Goal: Task Accomplishment & Management: Use online tool/utility

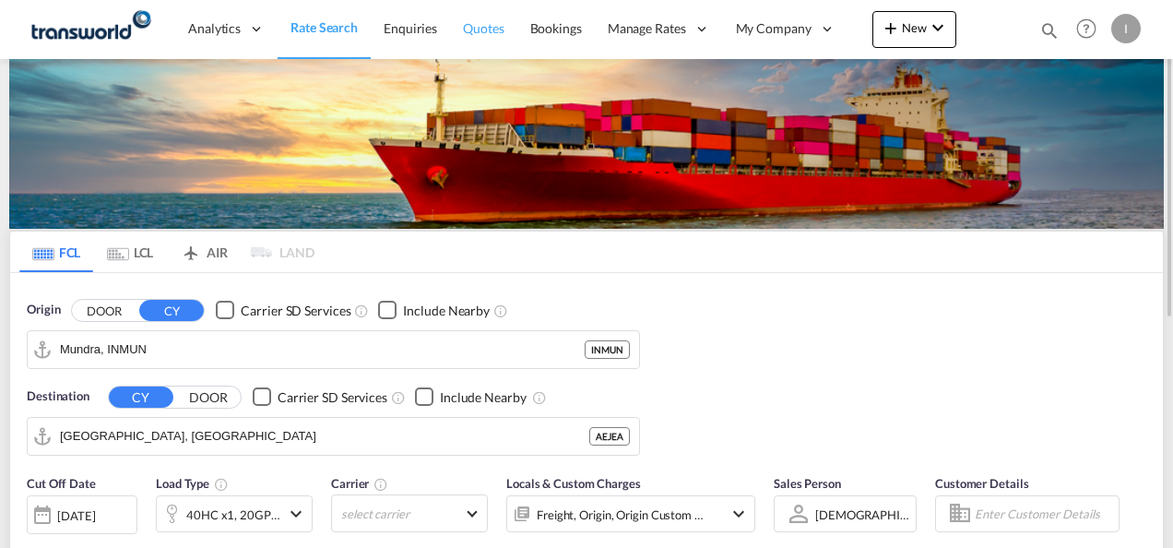
click at [487, 39] on link "Quotes" at bounding box center [483, 29] width 66 height 60
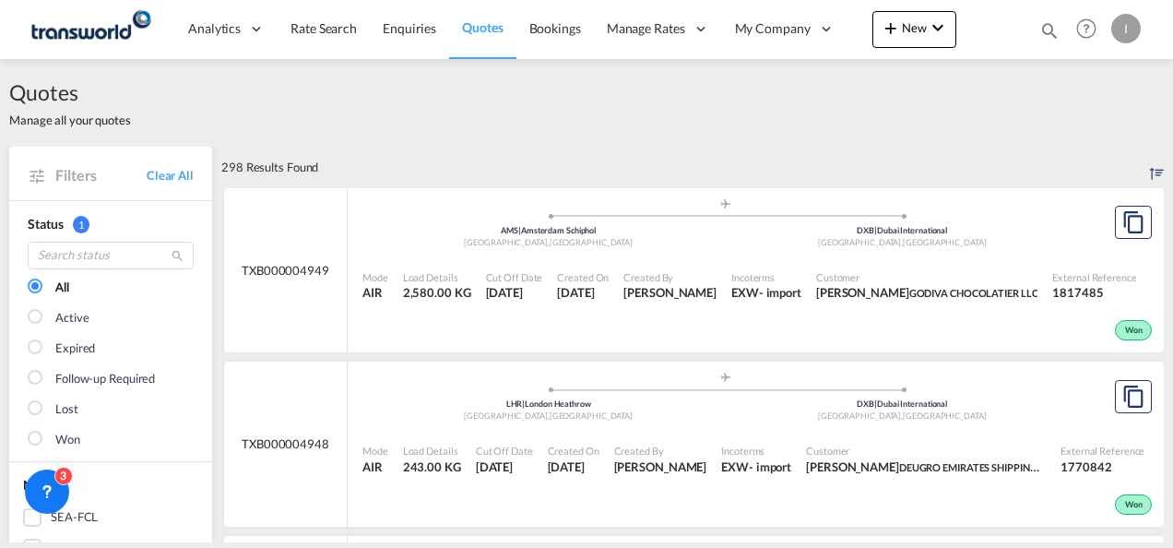
click at [1045, 30] on md-icon "icon-magnify" at bounding box center [1049, 30] width 20 height 20
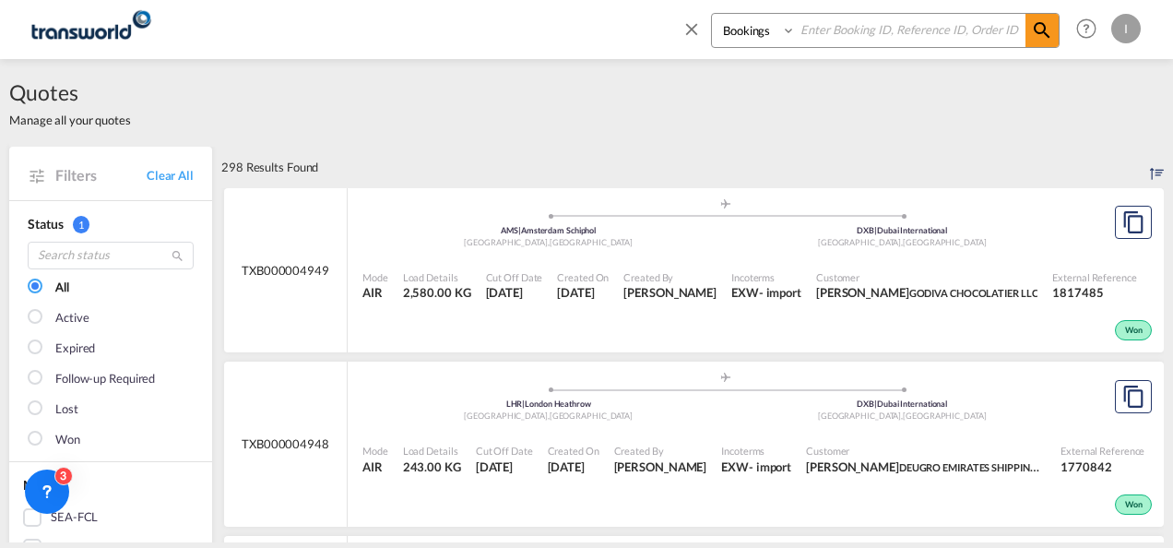
click at [946, 30] on input at bounding box center [911, 30] width 230 height 32
paste input "TXB004563"
type input "TXB004563"
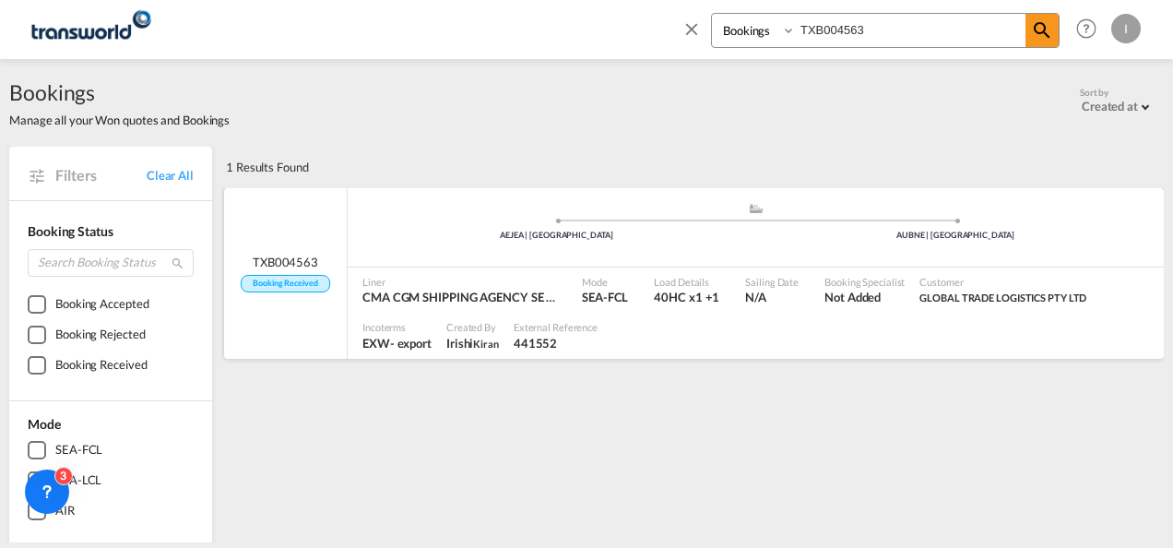
click at [525, 258] on div ".a{fill:#aaa8ad;} .a{fill:#aaa8ad;} AEJEA | [GEOGRAPHIC_DATA] AUBNE | [GEOGRAPH…" at bounding box center [756, 232] width 816 height 60
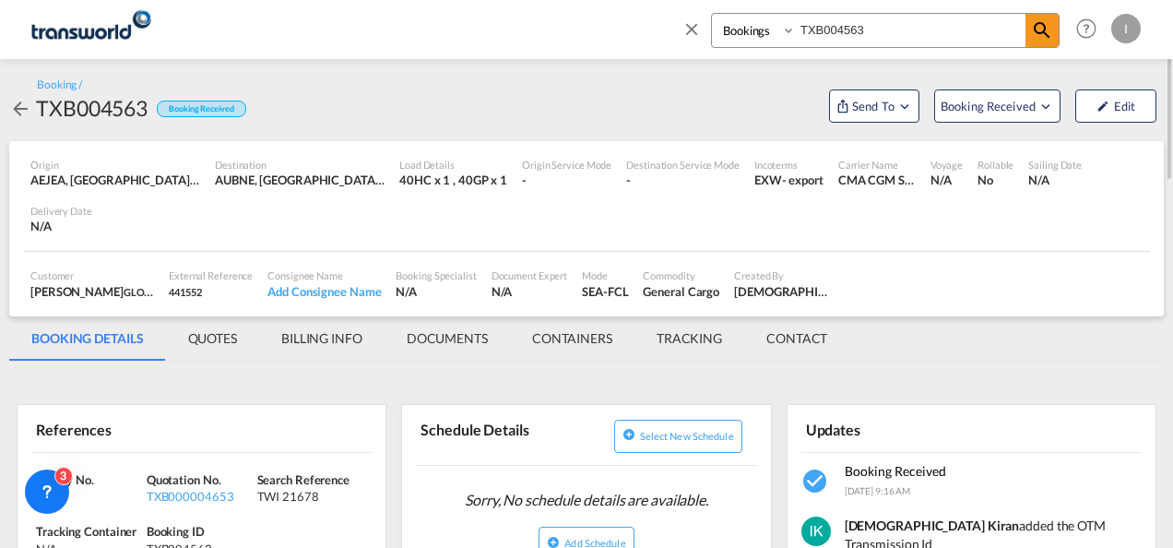
click at [897, 129] on div "Booking / TXB004563 Booking Received Send To OTM Yet to sync Send Shipment Book…" at bounding box center [586, 100] width 1155 height 82
click at [891, 109] on span "Send To" at bounding box center [873, 106] width 46 height 18
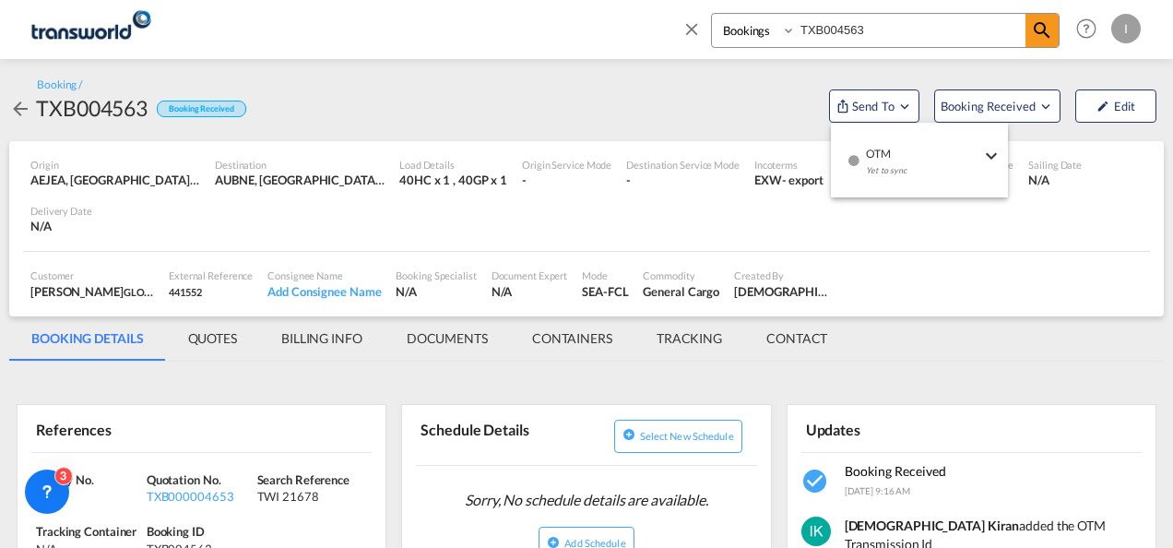
click at [886, 155] on span "OTM" at bounding box center [923, 147] width 114 height 17
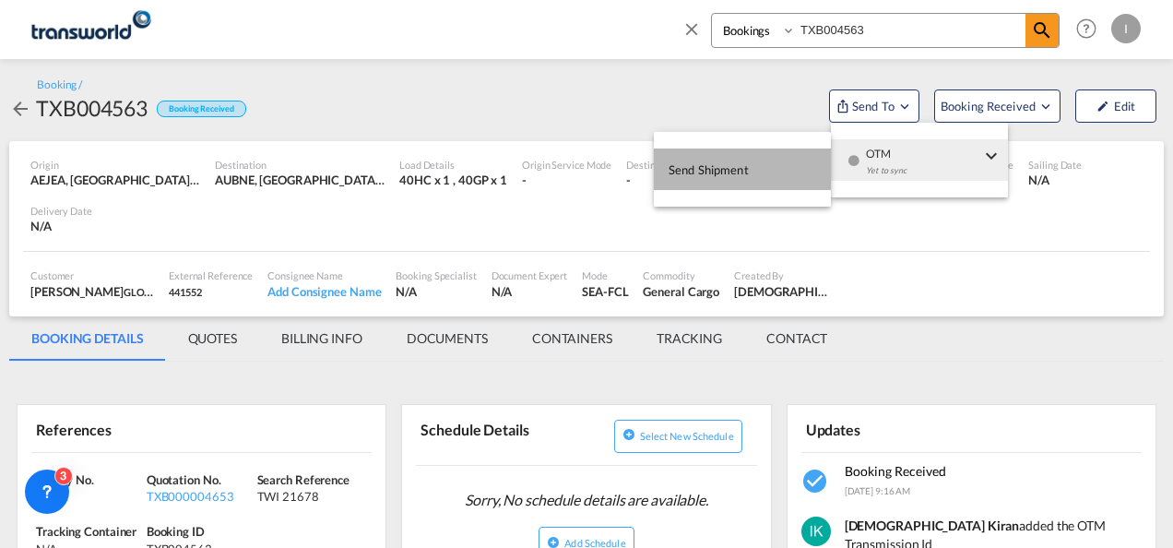
click at [702, 156] on span "Send Shipment" at bounding box center [709, 170] width 80 height 30
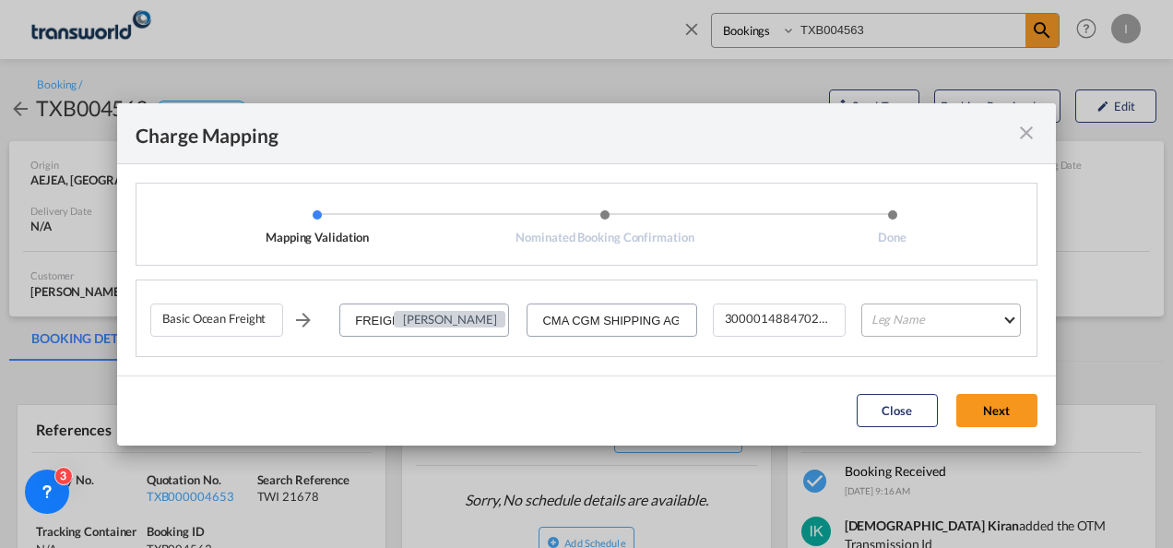
click at [905, 317] on md-select "Leg Name HANDLING ORIGIN VESSEL HANDLING DESTINATION OTHERS TL PICK UP CUSTOMS …" at bounding box center [941, 319] width 160 height 33
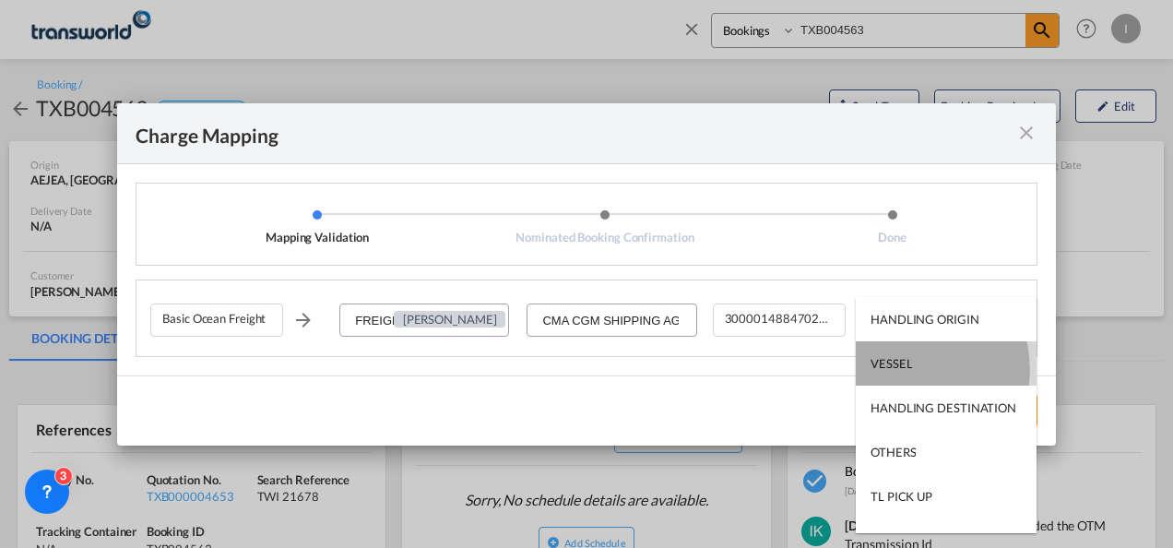
click at [891, 370] on div "VESSEL" at bounding box center [891, 363] width 41 height 17
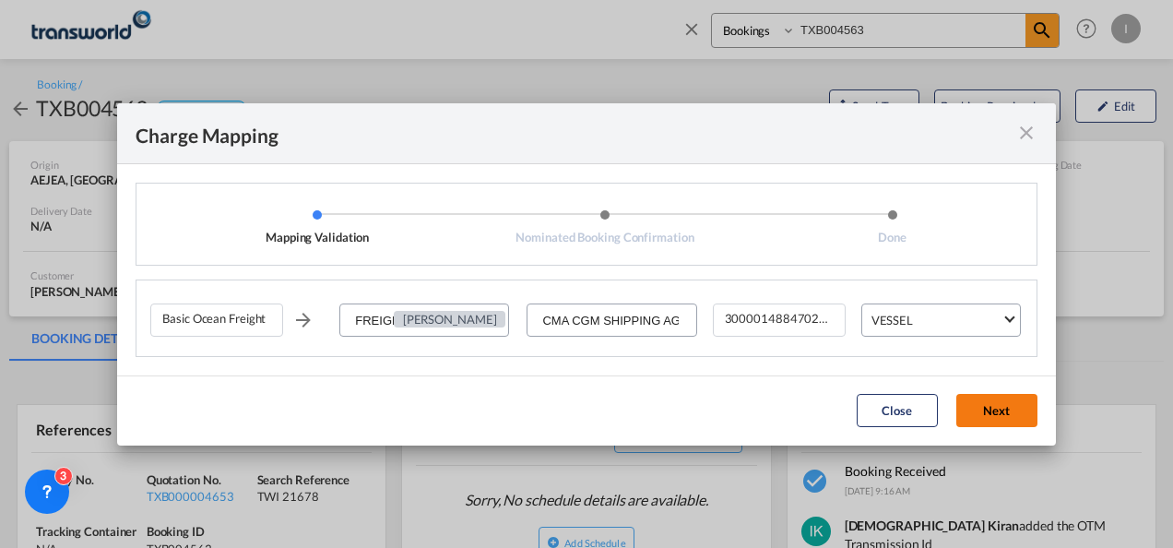
click at [996, 411] on button "Next" at bounding box center [996, 410] width 81 height 33
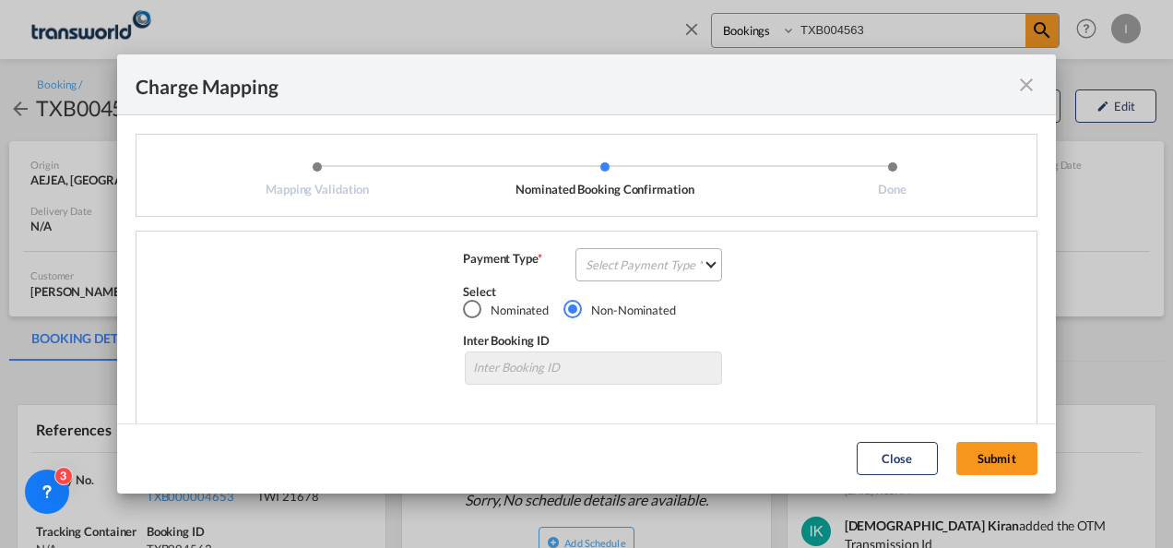
click at [583, 258] on md-select "Select Payment Type COLLECT PREPAID" at bounding box center [648, 264] width 147 height 33
click at [583, 258] on div "COLLECT" at bounding box center [606, 264] width 53 height 17
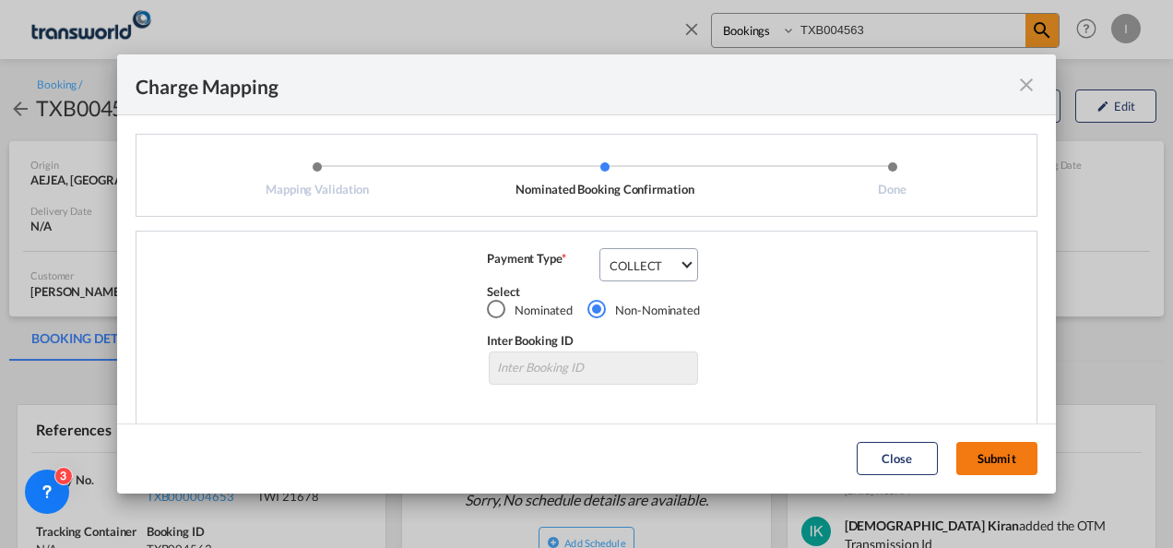
click at [991, 465] on button "Submit" at bounding box center [996, 458] width 81 height 33
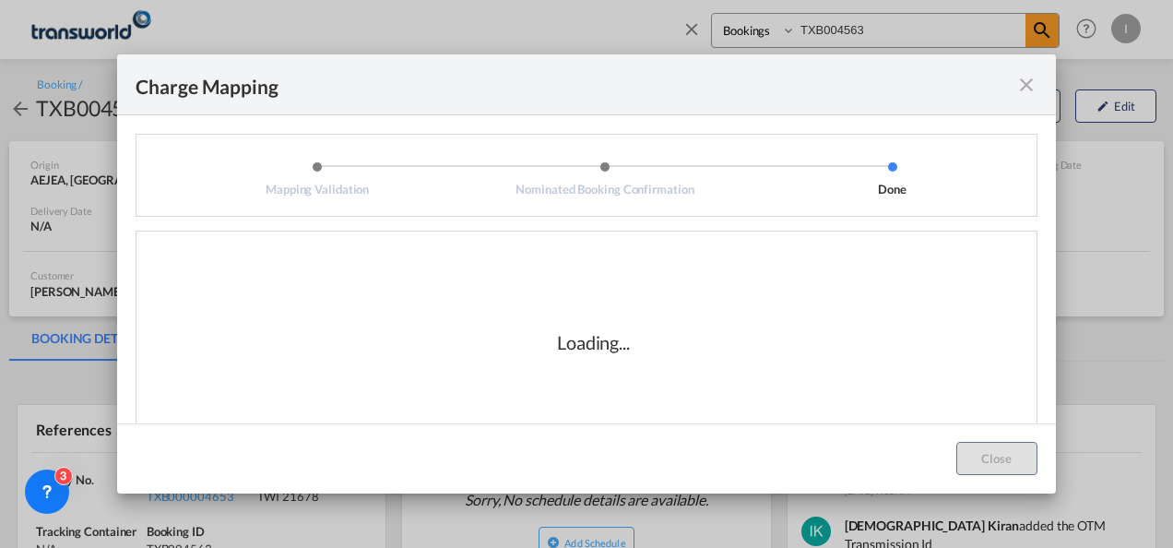
click at [705, 384] on div "Loading..." at bounding box center [593, 342] width 886 height 184
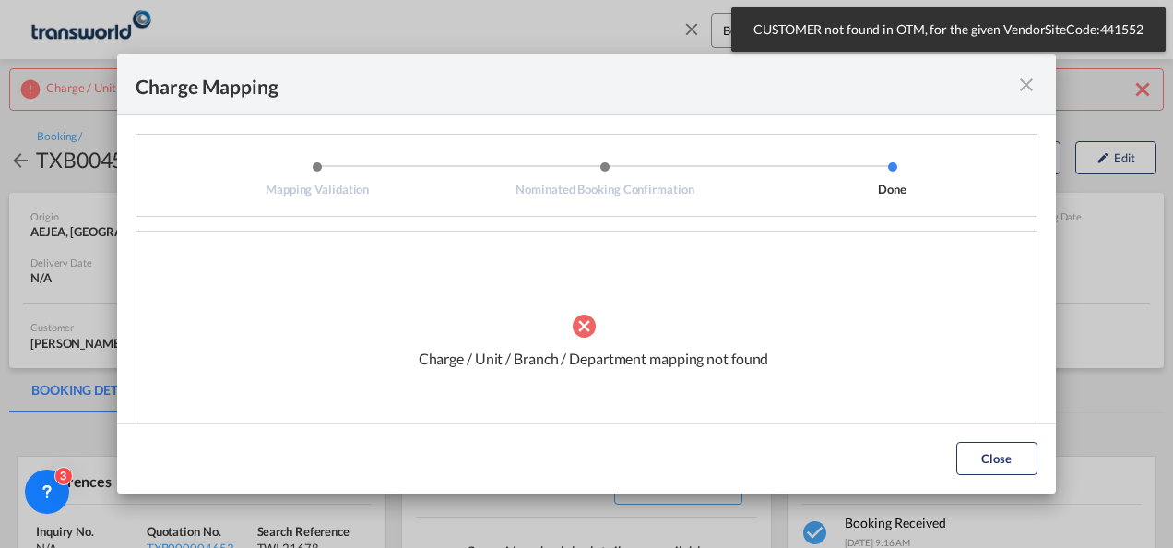
click at [1020, 86] on md-icon "icon-close fg-AAA8AD cursor" at bounding box center [1026, 85] width 22 height 22
